Goal: Task Accomplishment & Management: Complete application form

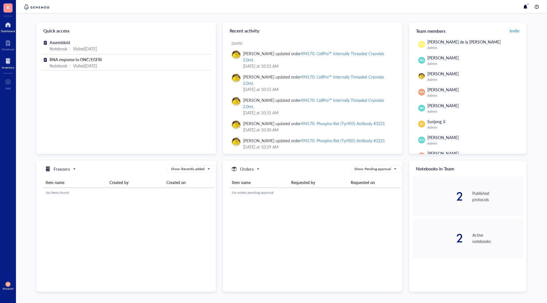
click at [11, 61] on div at bounding box center [8, 61] width 13 height 9
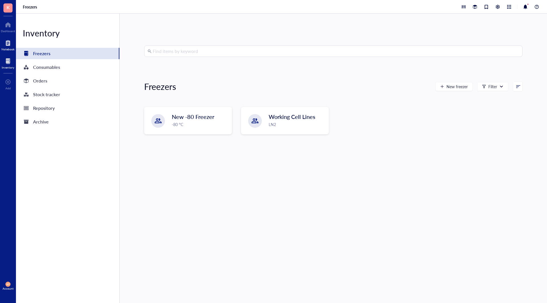
click at [14, 50] on div "Notebook" at bounding box center [7, 49] width 13 height 3
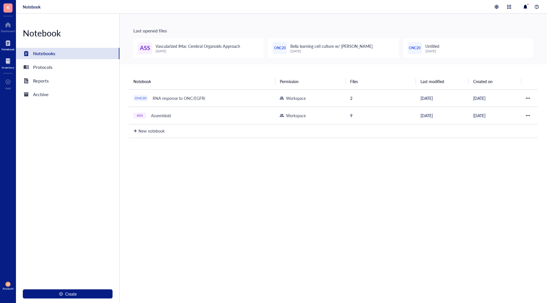
click at [0, 62] on div "Inventory" at bounding box center [8, 63] width 16 height 16
click at [7, 62] on div at bounding box center [8, 61] width 13 height 9
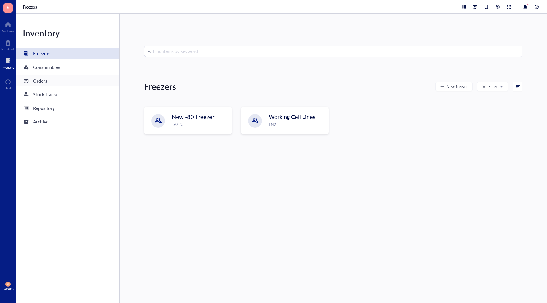
click at [55, 81] on div "Orders" at bounding box center [67, 80] width 103 height 11
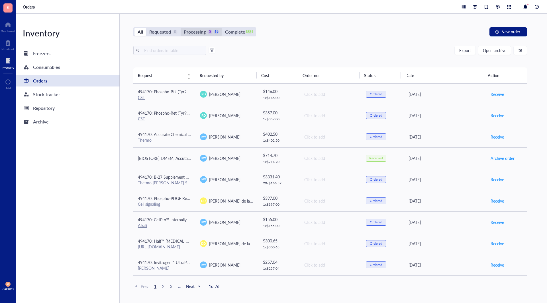
click at [199, 31] on div "Processing" at bounding box center [195, 32] width 22 height 8
click at [181, 28] on input "Processing 0 19" at bounding box center [181, 28] width 0 height 0
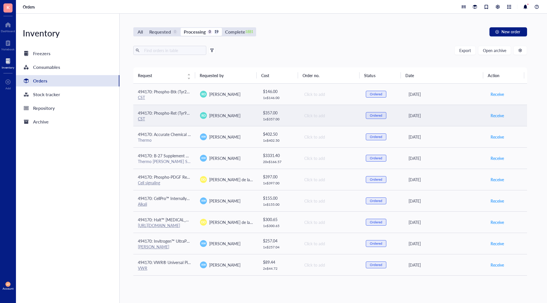
click at [302, 120] on td "Click to add" at bounding box center [330, 115] width 62 height 21
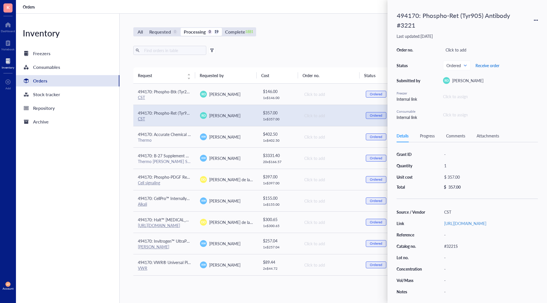
click at [495, 65] on span "Receive order" at bounding box center [487, 65] width 24 height 5
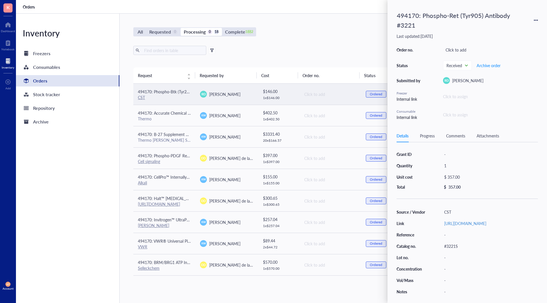
click at [289, 99] on div "1 x $ 146.00" at bounding box center [279, 98] width 32 height 5
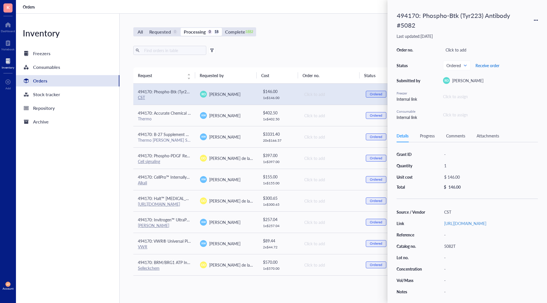
click at [487, 66] on span "Receive order" at bounding box center [487, 65] width 24 height 5
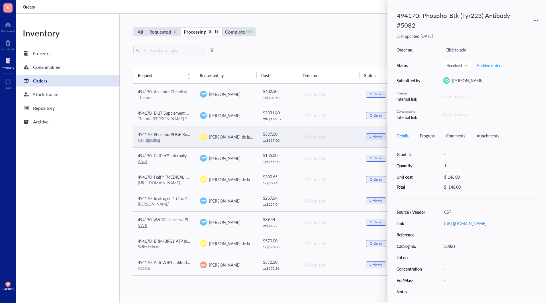
click at [235, 141] on td "[PERSON_NAME] de la [PERSON_NAME]" at bounding box center [226, 136] width 62 height 21
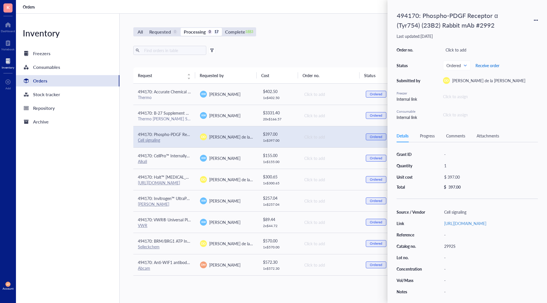
click at [495, 64] on span "Receive order" at bounding box center [487, 65] width 24 height 5
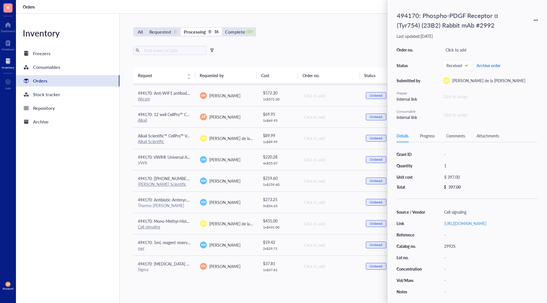
scroll to position [149, 0]
click at [290, 297] on div "All Requested 0 Processing 0 16 Complete 1884 New order Export Open archive Req…" at bounding box center [330, 159] width 421 height 290
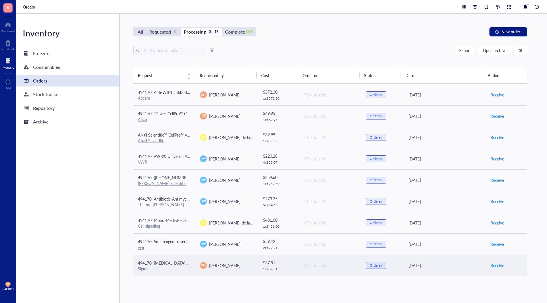
click at [280, 266] on div "$ 37.81 1 x $ 37.81" at bounding box center [279, 266] width 32 height 12
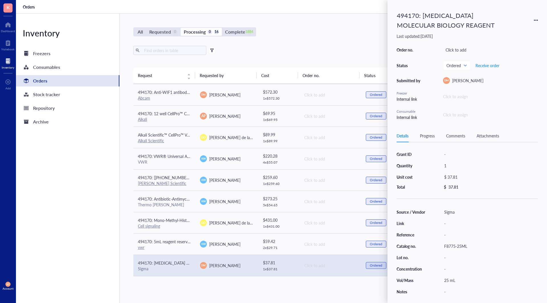
click at [268, 290] on div "All Requested 0 Processing 0 16 Complete 1884 New order Export Open archive Req…" at bounding box center [330, 159] width 421 height 290
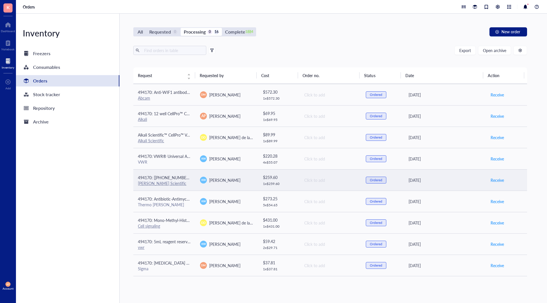
click at [289, 175] on div "$ 259.60" at bounding box center [279, 177] width 32 height 6
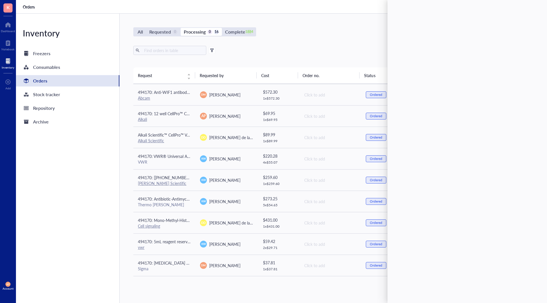
click at [289, 284] on div "All Requested 0 Processing 0 16 Complete 1884 New order Export Open archive Req…" at bounding box center [330, 159] width 421 height 290
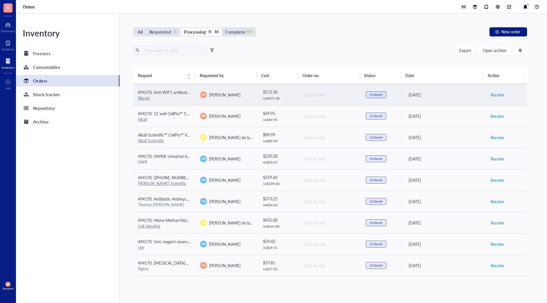
click at [289, 100] on div "1 x $ 572.30" at bounding box center [279, 98] width 32 height 5
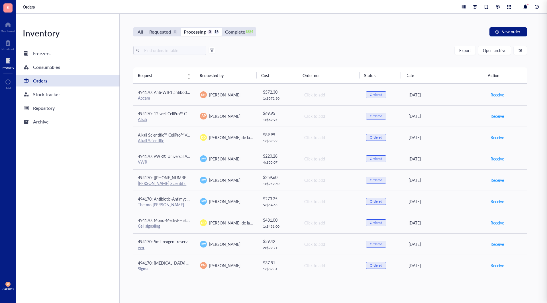
click at [278, 289] on div "All Requested 0 Processing 0 16 Complete 1884 New order Export Open archive Req…" at bounding box center [330, 159] width 421 height 290
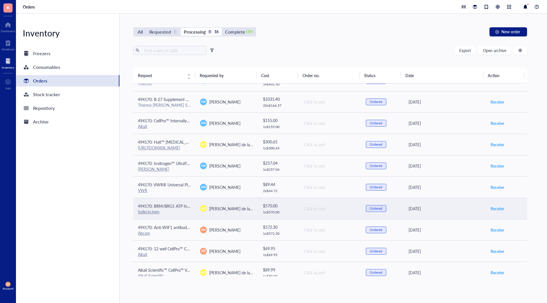
scroll to position [7, 0]
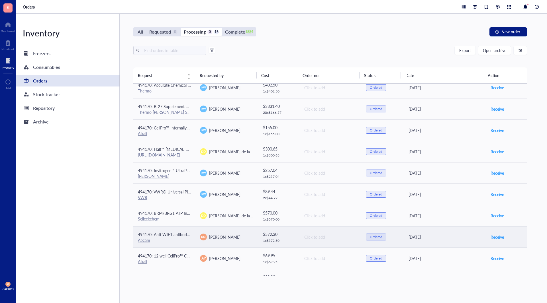
click at [263, 236] on div "$ 572.30" at bounding box center [279, 234] width 32 height 6
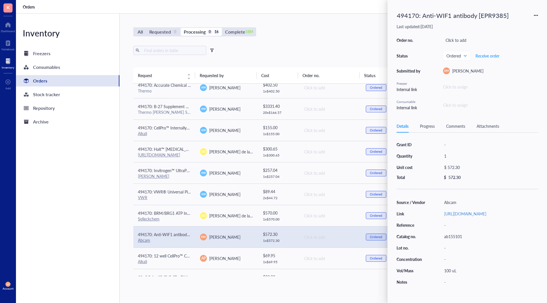
click at [431, 126] on div "Progress" at bounding box center [427, 126] width 15 height 6
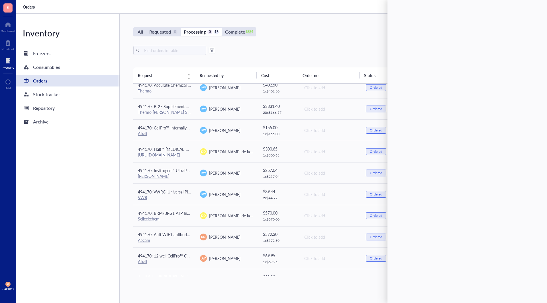
click at [303, 294] on div "All Requested 0 Processing 0 16 Complete 1884 New order Export Open archive Req…" at bounding box center [330, 159] width 421 height 290
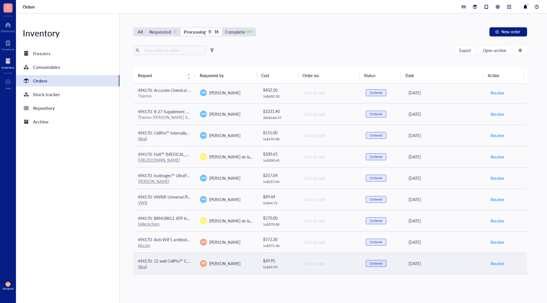
scroll to position [0, 0]
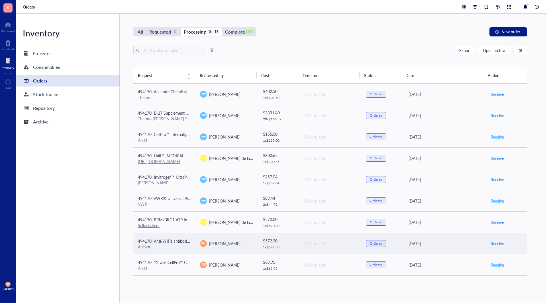
click at [175, 248] on div "Abcam" at bounding box center [164, 246] width 53 height 5
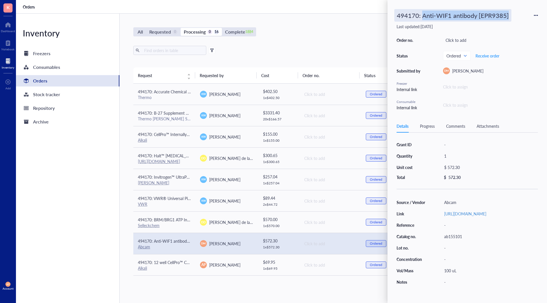
drag, startPoint x: 517, startPoint y: 17, endPoint x: 422, endPoint y: 18, distance: 94.9
click at [422, 18] on div "494170: Anti-WIF1 antibody [EPR9385]" at bounding box center [467, 15] width 141 height 13
copy div "Anti-WIF1 antibody [EPR9385]"
click at [318, 50] on div "Export Open archive" at bounding box center [330, 50] width 394 height 9
click at [281, 44] on div "All Requested 0 Processing 0 16 Complete 1884 New order Export Open archive Req…" at bounding box center [330, 159] width 421 height 290
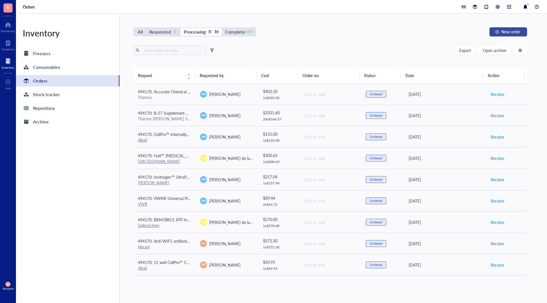
click at [521, 32] on button "New order" at bounding box center [508, 31] width 38 height 9
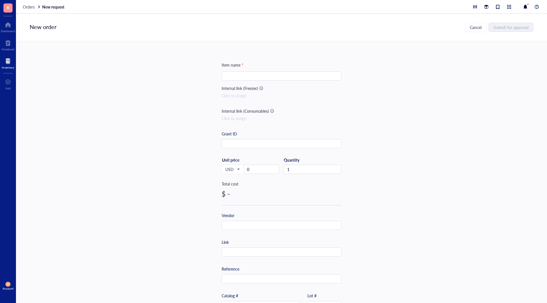
click at [235, 78] on input "search" at bounding box center [281, 76] width 113 height 9
click at [256, 79] on input "search" at bounding box center [281, 76] width 113 height 9
paste input "BD Intramedic™ PE Tubing"
click at [293, 78] on input "BD Intramedic™ PE Tubing" at bounding box center [281, 76] width 113 height 9
paste input "0.015 in., 1.09 mm, 10 ft., PE 20 Tubing"
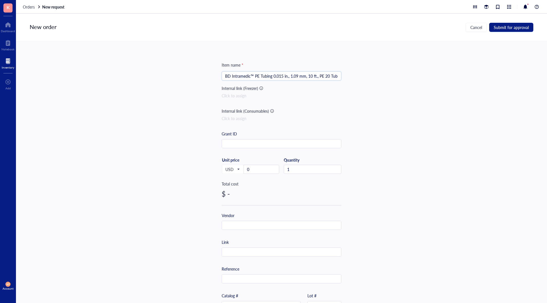
scroll to position [0, 3]
type input "BD Intramedic™ PE Tubing 0.015 in., 1.09 mm, 10 ft., PE 20 Tubing"
click at [278, 144] on input "text" at bounding box center [281, 144] width 119 height 9
click at [264, 167] on input "0" at bounding box center [261, 169] width 35 height 9
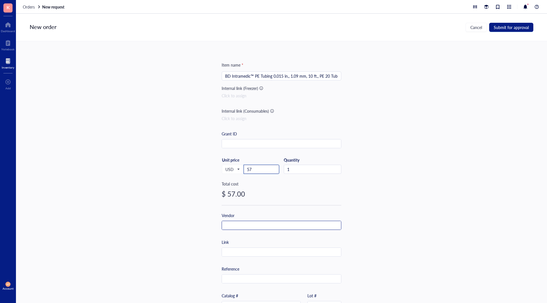
type input "57"
click at [228, 226] on input "text" at bounding box center [281, 225] width 119 height 9
click at [249, 252] on input "text" at bounding box center [281, 252] width 119 height 9
paste input "[URL][DOMAIN_NAME][DOMAIN_NAME]"
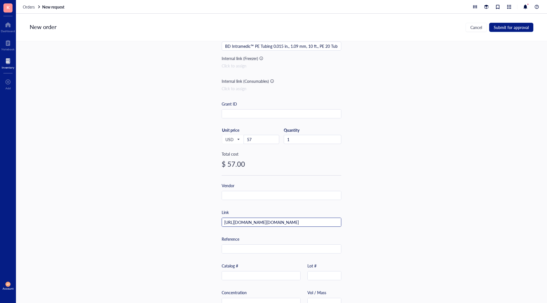
scroll to position [76, 0]
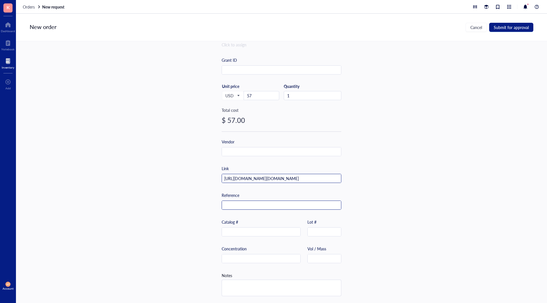
type input "[URL][DOMAIN_NAME][DOMAIN_NAME]"
click at [285, 201] on input "text" at bounding box center [281, 205] width 119 height 9
click at [269, 152] on input "text" at bounding box center [281, 152] width 119 height 9
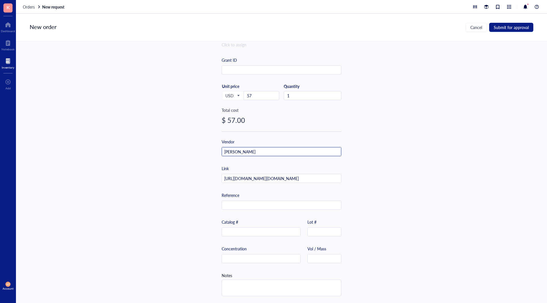
type input "[PERSON_NAME]"
click at [254, 231] on input "text" at bounding box center [261, 232] width 78 height 9
paste input "14-170-11A"
type input "14-170-11A"
click at [293, 282] on textarea at bounding box center [281, 288] width 119 height 16
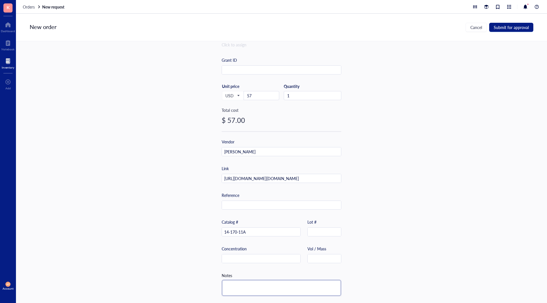
type textarea "1"
type textarea "."
type textarea ".0"
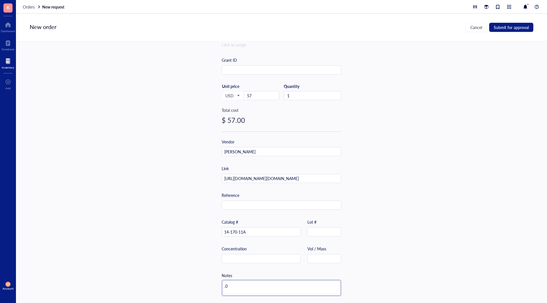
type textarea ".01"
type textarea ".015"
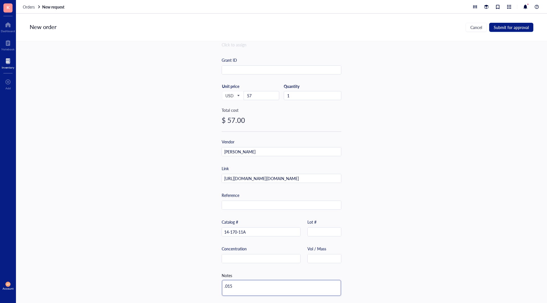
type textarea ".015 i"
type textarea ".015 in"
type textarea ".015 in,"
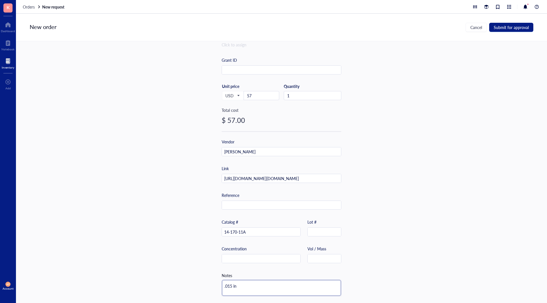
type textarea ".015 in,"
type textarea ".015 in, 1"
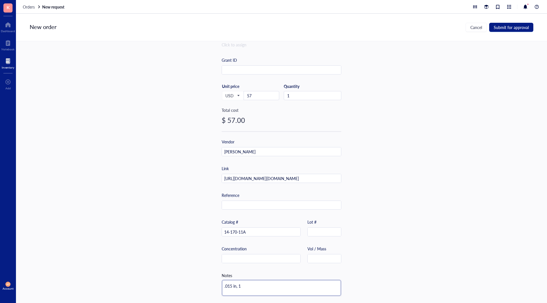
type textarea ".015 in, 1."
type textarea ".015 in, 1.0"
type textarea ".015 in, 1.09"
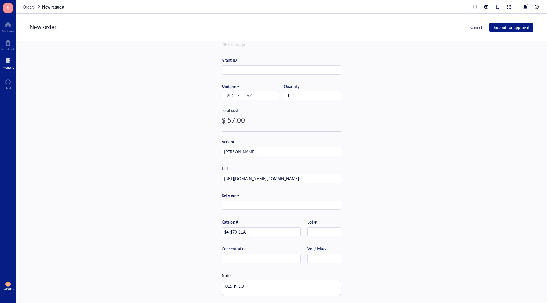
type textarea ".015 in, 1.09"
type textarea ".015 in, 1.099"
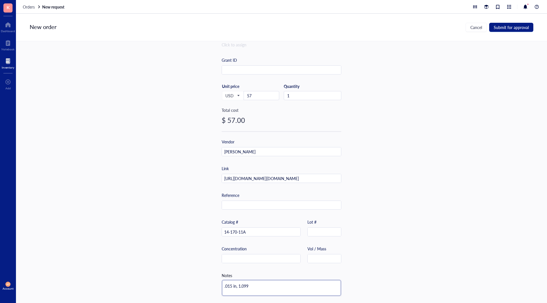
type textarea ".015 in, 1.099 d"
type textarea ".015 in, 1.099 di"
type textarea ".015 in, 1.099 dia"
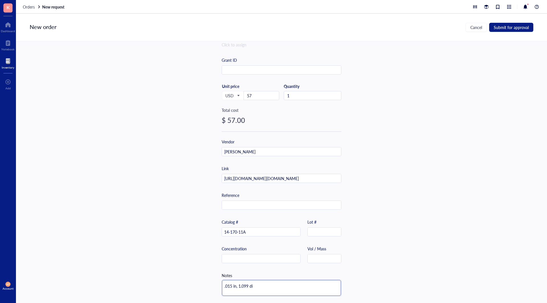
type textarea ".015 in, 1.099 dia"
type textarea ".015 in, 1.099 diam"
type textarea ".015 in, 1.099 diame"
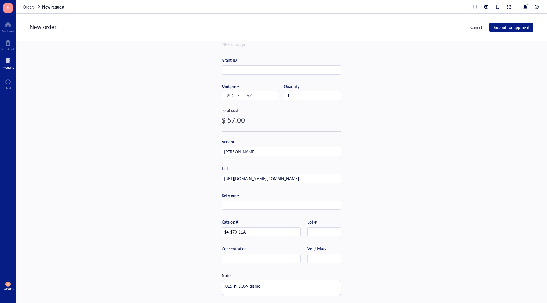
type textarea ".015 in, 1.099 diamet"
type textarea ".015 in, 1.099 diamete"
type textarea ".015 in, 1.099 diameter"
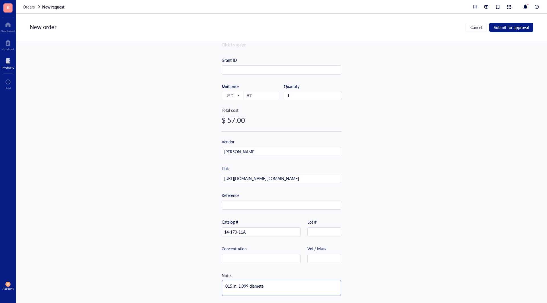
type textarea ".015 in, 1.099 diameter"
type textarea ".015 in, 1.099 diameter,"
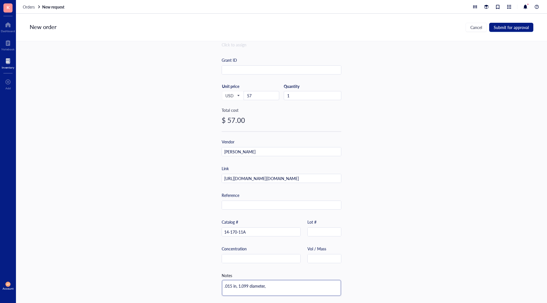
type textarea ".015 in, 1.099 diameter,"
type textarea ".015 in, 1.099 diameter"
type textarea ".015 in, 1.099 diamete"
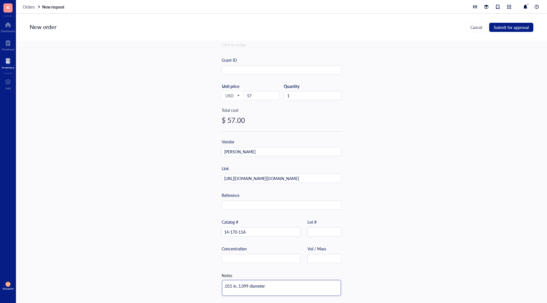
type textarea ".015 in, 1.099 diamete"
type textarea ".015 in, 1.099 diamet"
type textarea ".015 in, 1.099 diame"
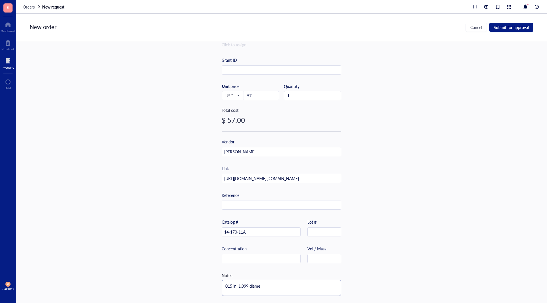
type textarea ".015 in, 1.099 diam"
type textarea ".015 in, 1.099 dia"
type textarea ".015 in, 1.099 di"
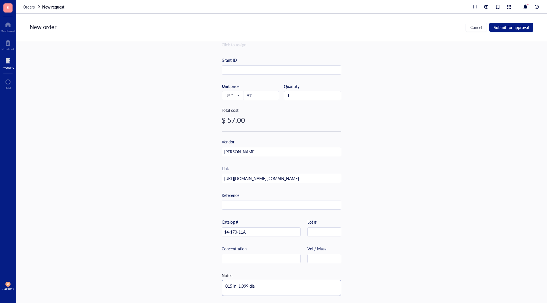
type textarea ".015 in, 1.099 di"
type textarea ".015 in, 1.099 d"
type textarea ".015 in, 1.099"
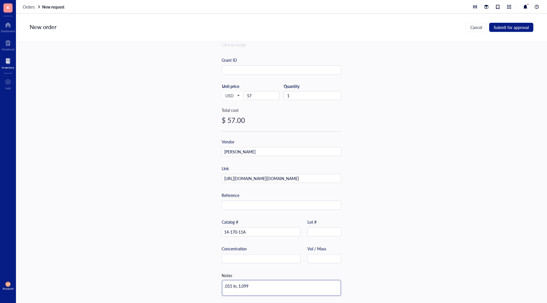
type textarea ".015 in, 1.09"
type textarea ".015 in, 1.09 d"
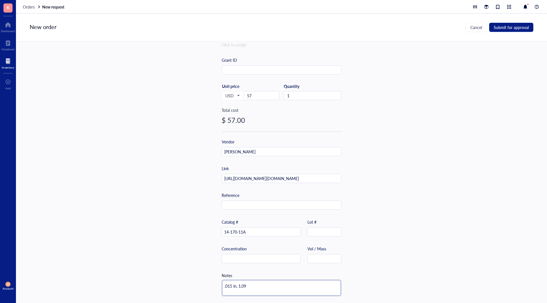
type textarea ".015 in, 1.09 d"
type textarea ".015 in, 1.09 di"
type textarea ".015 in, 1.09 dia"
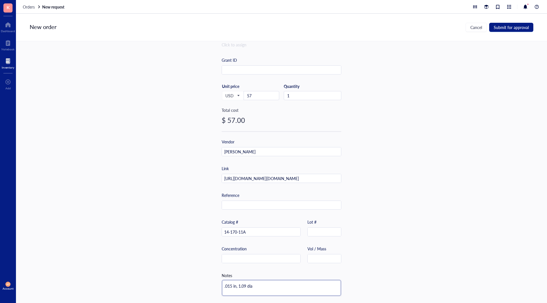
type textarea ".015 in, 1.09 diam"
type textarea ".015 in, 1.09 diame"
type textarea ".015 in, 1.09 diamet"
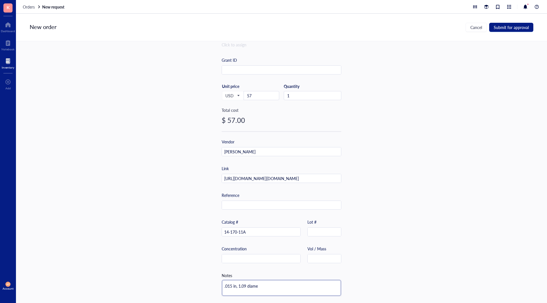
type textarea ".015 in, 1.09 diamet"
type textarea ".015 in, 1.09 diamete"
type textarea ".015 in, 1.09 diameter"
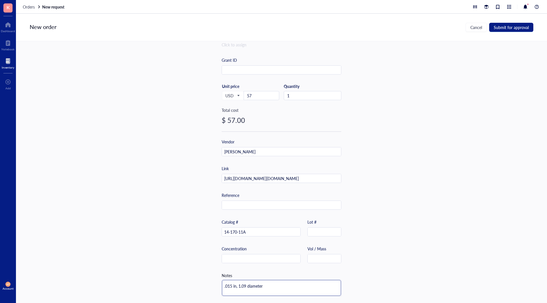
type textarea ".015 in, 1.09 diameter,"
type textarea ".015 in, 1.09 diameter, 1"
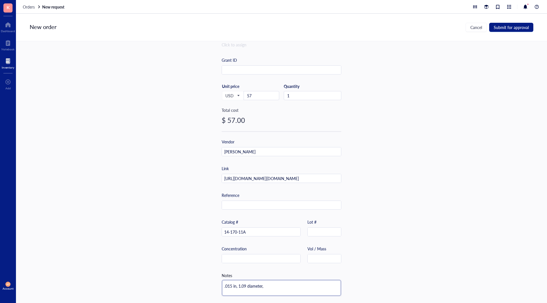
type textarea ".015 in, 1.09 diameter, 1"
type textarea ".015 in, 1.09 diameter, 10"
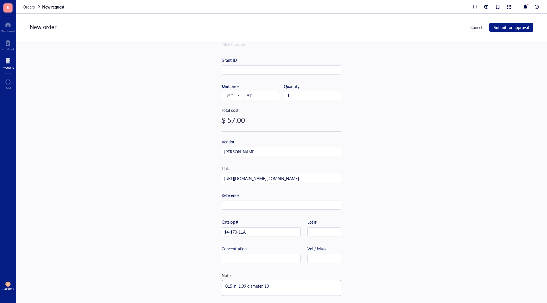
type textarea ".015 in, 1.09 diameter, 10 f"
type textarea ".015 in, 1.09 diameter, 10 ft"
type textarea ".015 in, 1.09 diameter, 10 fty"
type textarea ".015 in, 1.09 diameter, 10 ft"
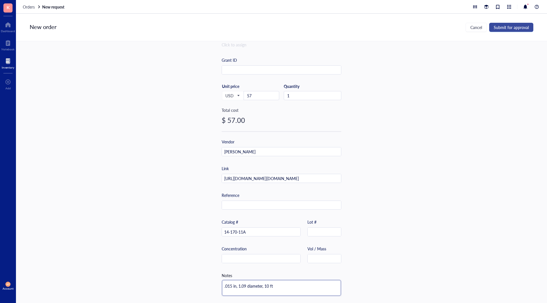
type textarea ".015 in, 1.09 diameter, 10 ft"
click at [510, 29] on span "Submit for approval" at bounding box center [511, 27] width 35 height 5
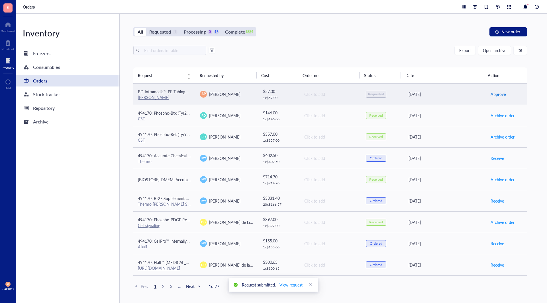
click at [495, 93] on span "Approve" at bounding box center [498, 94] width 15 height 6
drag, startPoint x: 328, startPoint y: 91, endPoint x: 463, endPoint y: 95, distance: 134.8
click at [463, 95] on div "[DATE]" at bounding box center [445, 94] width 73 height 6
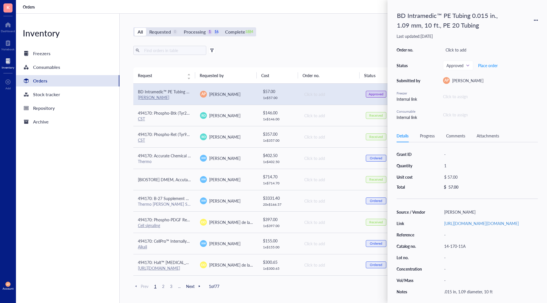
click at [423, 133] on div "Progress" at bounding box center [427, 136] width 15 height 6
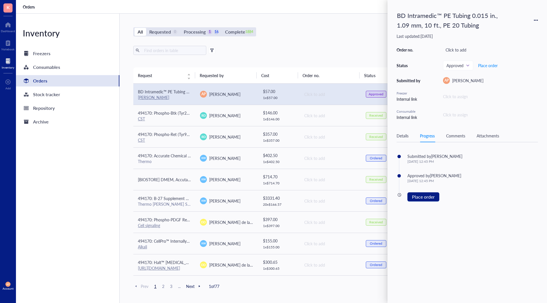
click at [428, 177] on div "by [PERSON_NAME]" at bounding box center [444, 175] width 36 height 5
click at [535, 19] on icon at bounding box center [536, 20] width 4 height 4
click at [465, 66] on span "Approved" at bounding box center [457, 65] width 22 height 5
click at [468, 85] on div "Requested" at bounding box center [462, 85] width 19 height 6
click at [324, 52] on div "Export Open archive" at bounding box center [330, 50] width 394 height 9
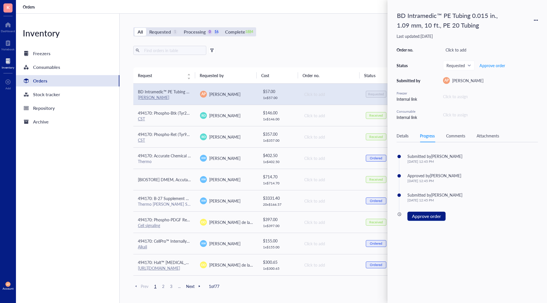
click at [340, 55] on div "Export Open archive Requester Requested on Source / Vendor Last updated" at bounding box center [330, 57] width 394 height 22
